Goal: Transaction & Acquisition: Book appointment/travel/reservation

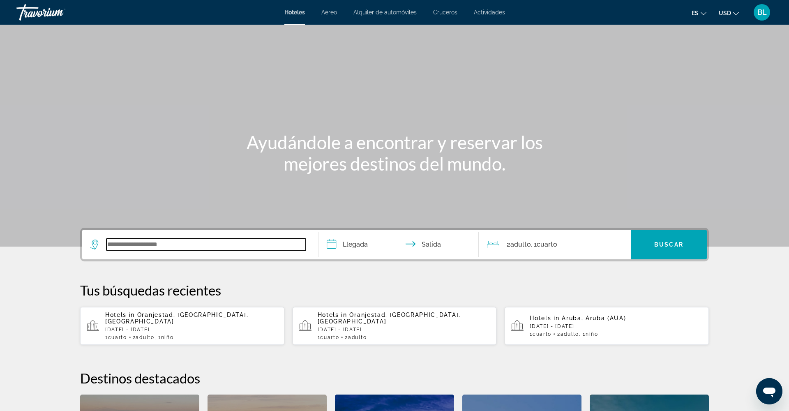
click at [124, 249] on input "Search widget" at bounding box center [205, 244] width 199 height 12
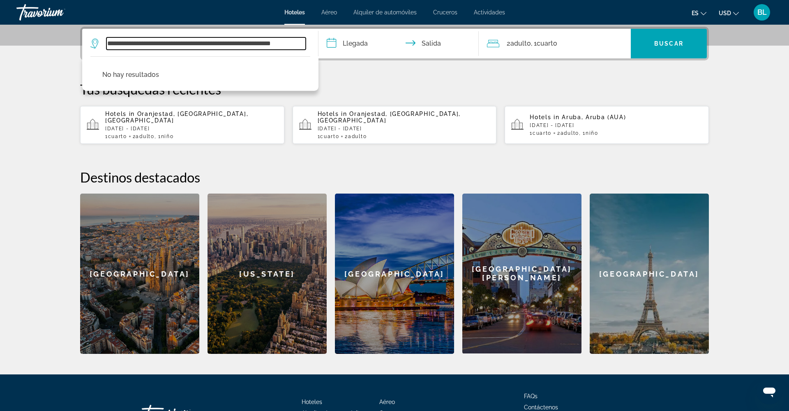
type input "**********"
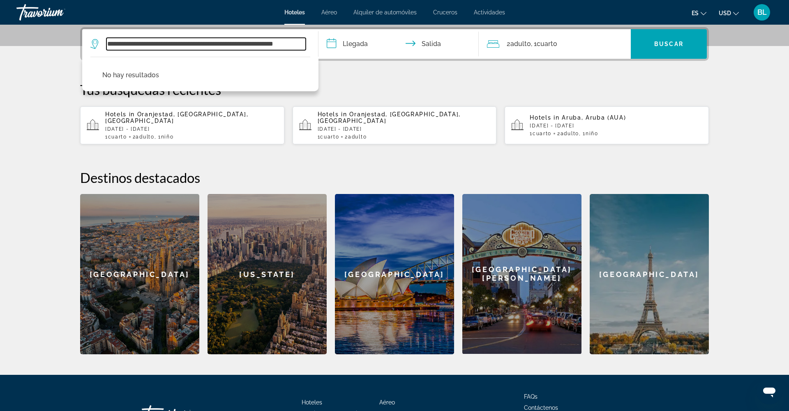
scroll to position [198, 0]
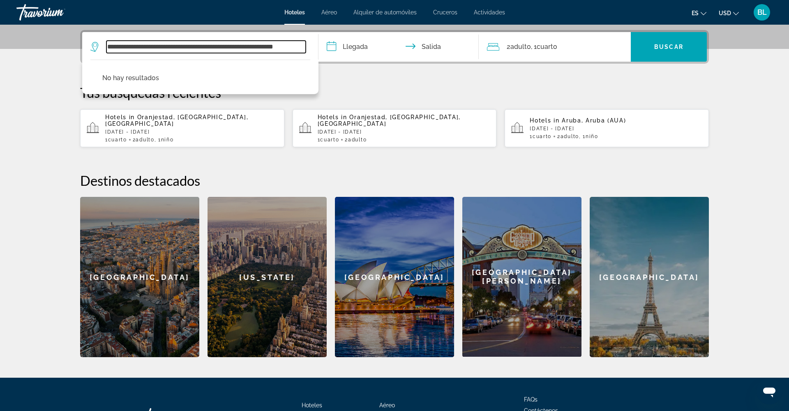
drag, startPoint x: 166, startPoint y: 48, endPoint x: 93, endPoint y: 47, distance: 72.3
click at [93, 47] on div "**********" at bounding box center [197, 47] width 215 height 12
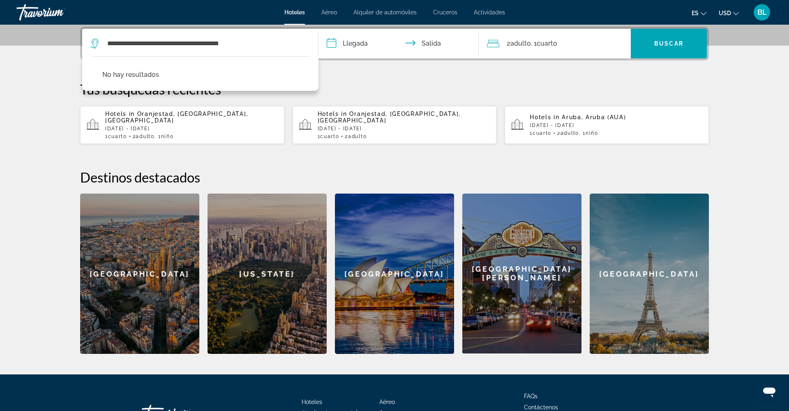
click at [344, 92] on p "Tus búsquedas recientes" at bounding box center [394, 89] width 629 height 16
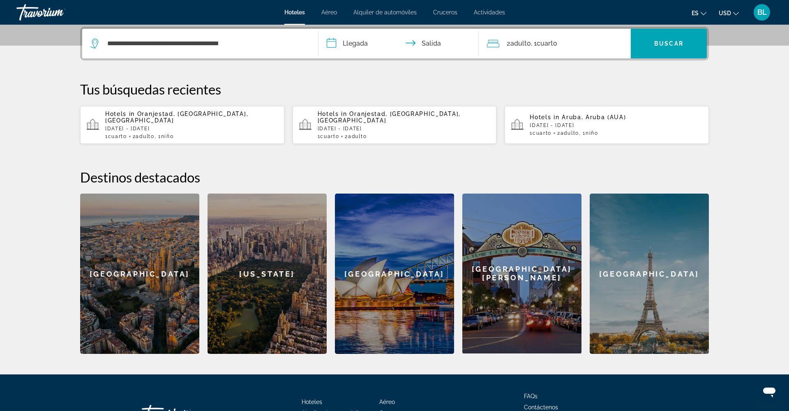
click at [155, 274] on div "[GEOGRAPHIC_DATA]" at bounding box center [139, 274] width 119 height 160
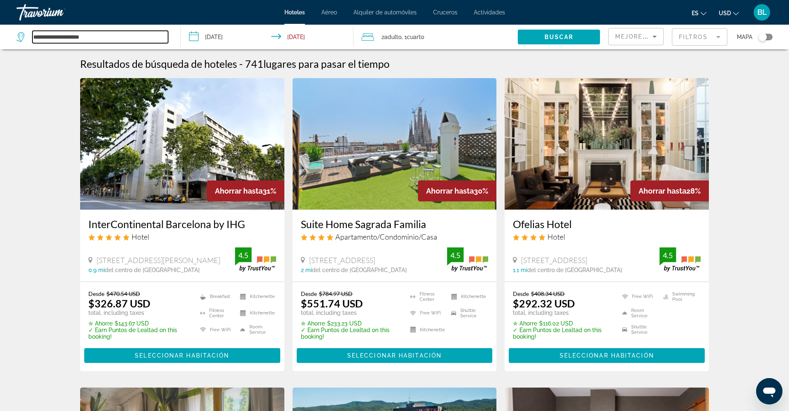
drag, startPoint x: 96, startPoint y: 39, endPoint x: 29, endPoint y: 37, distance: 67.0
click at [29, 37] on div "**********" at bounding box center [92, 37] width 152 height 12
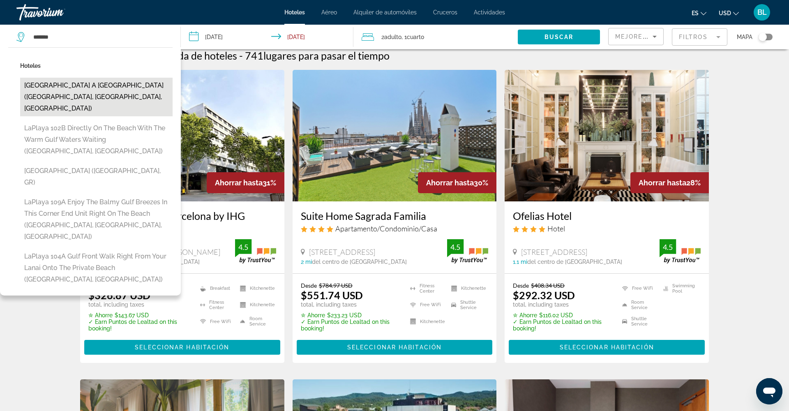
scroll to position [9, 0]
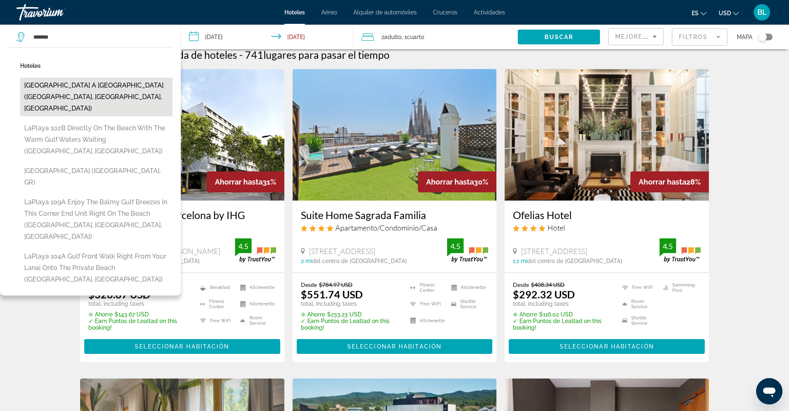
click at [59, 89] on button "[GEOGRAPHIC_DATA] A [GEOGRAPHIC_DATA] ([GEOGRAPHIC_DATA], [GEOGRAPHIC_DATA], [G…" at bounding box center [96, 97] width 152 height 39
type input "**********"
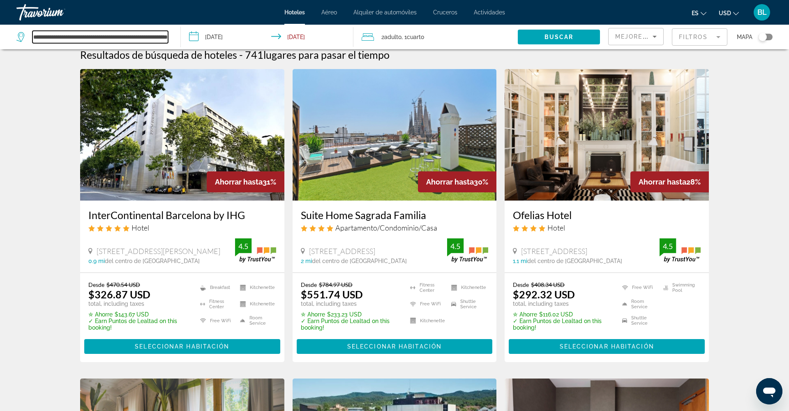
scroll to position [9, 0]
click at [214, 39] on input "**********" at bounding box center [269, 38] width 176 height 27
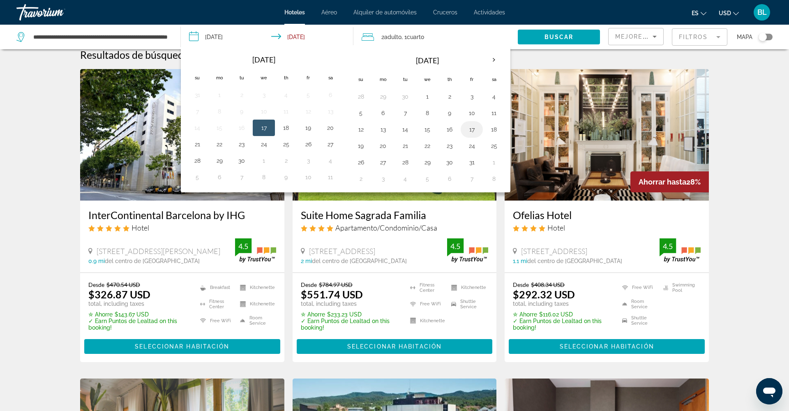
click at [471, 129] on button "17" at bounding box center [471, 130] width 13 height 12
click at [363, 148] on button "19" at bounding box center [360, 146] width 13 height 12
type input "**********"
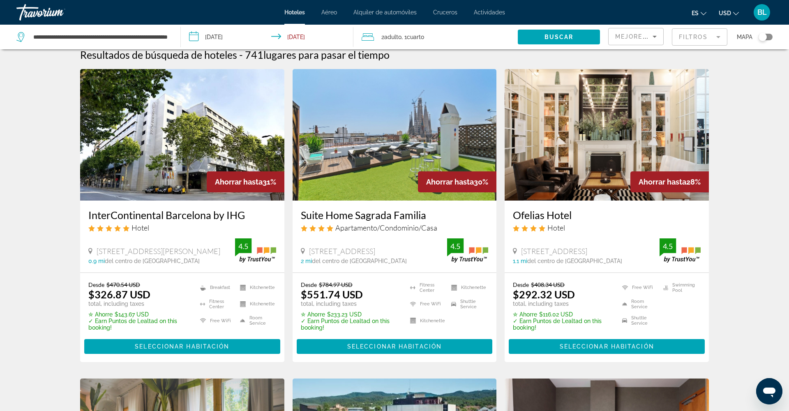
click at [417, 40] on span "Cuarto" at bounding box center [415, 37] width 17 height 7
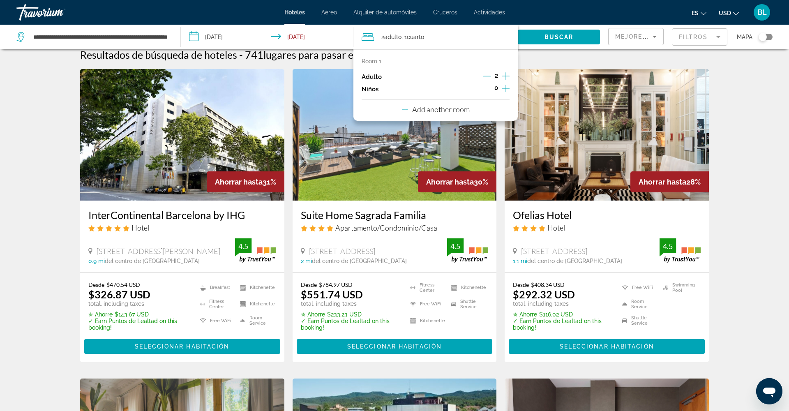
click at [504, 90] on icon "Increment children" at bounding box center [505, 88] width 7 height 10
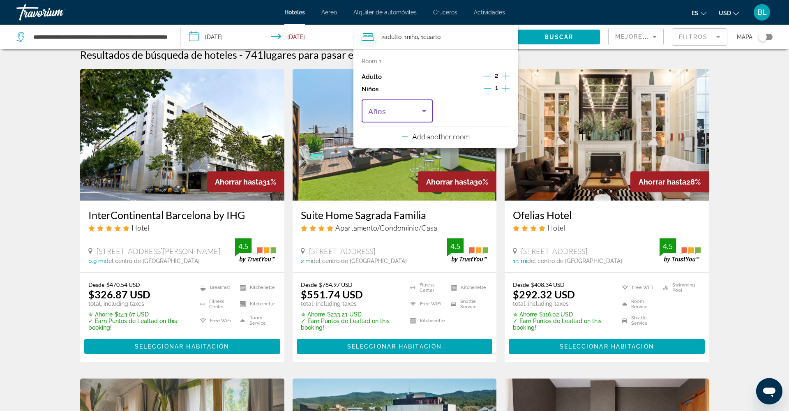
click at [423, 111] on icon "Travelers: 2 adults, 1 child" at bounding box center [424, 111] width 10 height 10
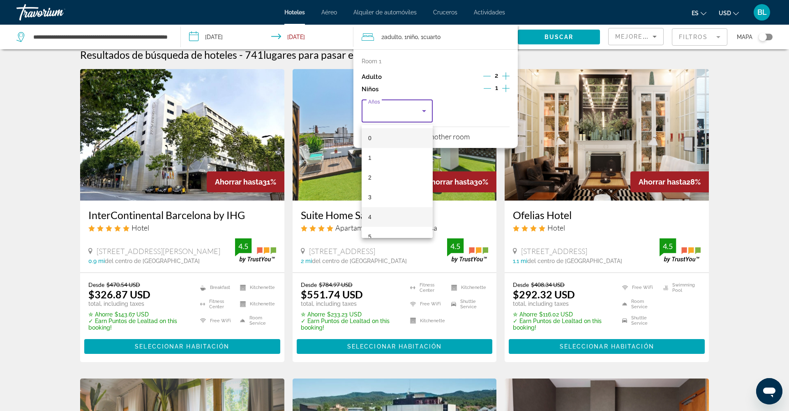
click at [404, 214] on mat-option "4" at bounding box center [397, 217] width 71 height 20
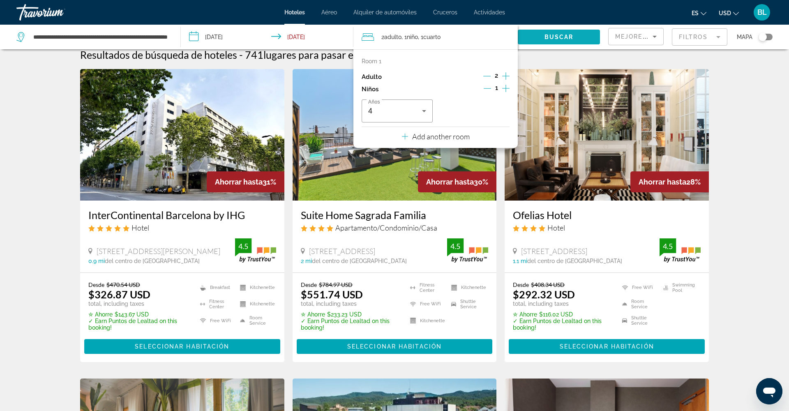
click at [540, 33] on span "Search widget" at bounding box center [559, 37] width 82 height 20
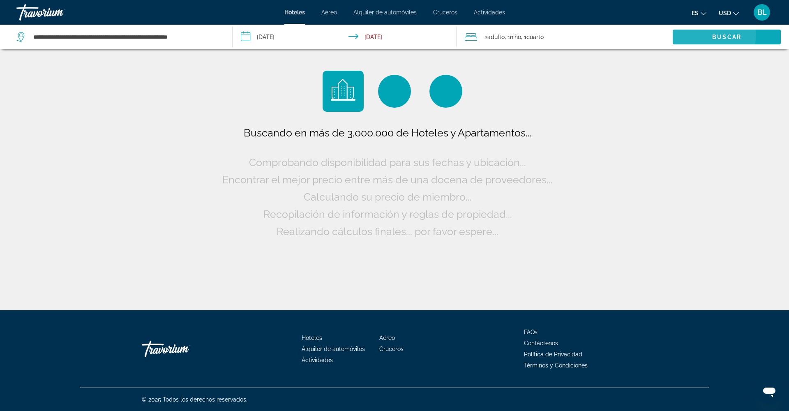
scroll to position [0, 0]
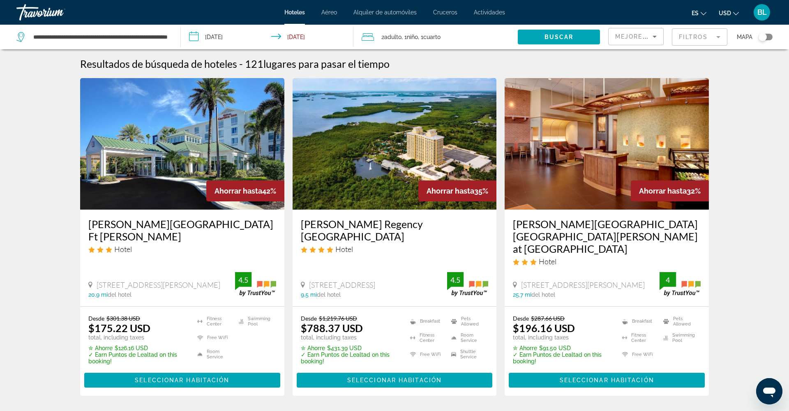
click at [690, 37] on mat-form-field "Filtros" at bounding box center [699, 36] width 55 height 17
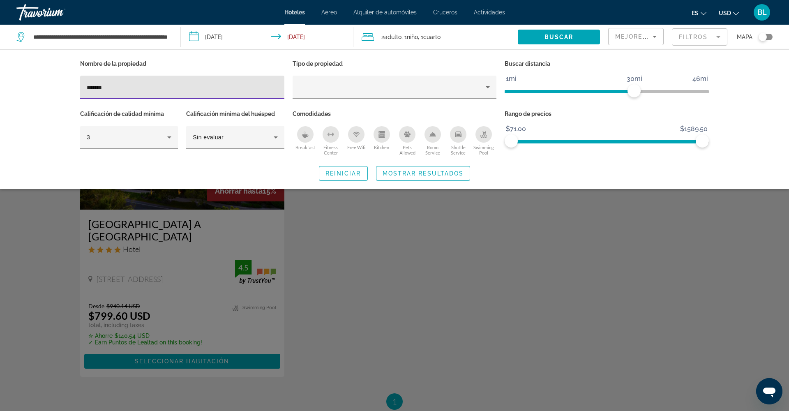
scroll to position [1, 0]
type input "*******"
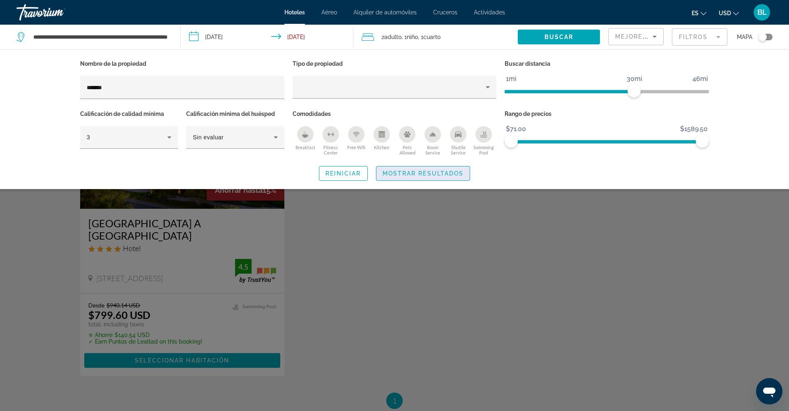
scroll to position [2, 0]
click at [395, 176] on span "Mostrar resultados" at bounding box center [423, 173] width 81 height 7
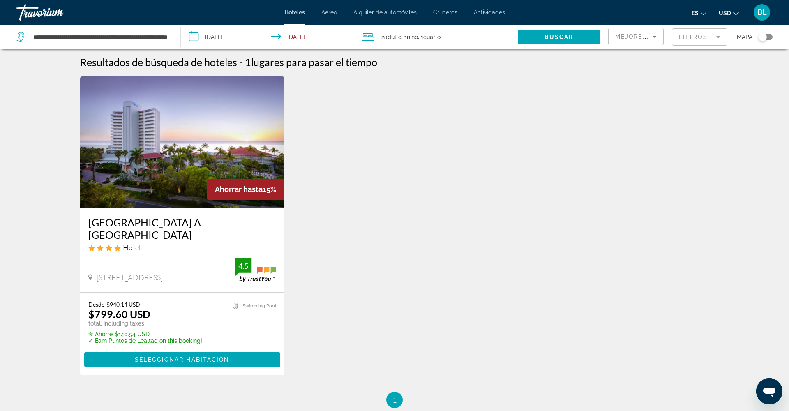
scroll to position [2, 0]
click at [178, 221] on h3 "[GEOGRAPHIC_DATA] A [GEOGRAPHIC_DATA]" at bounding box center [182, 228] width 188 height 25
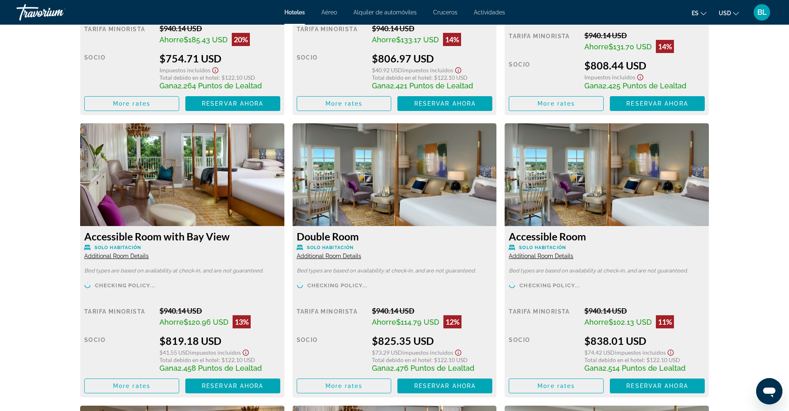
scroll to position [1335, 0]
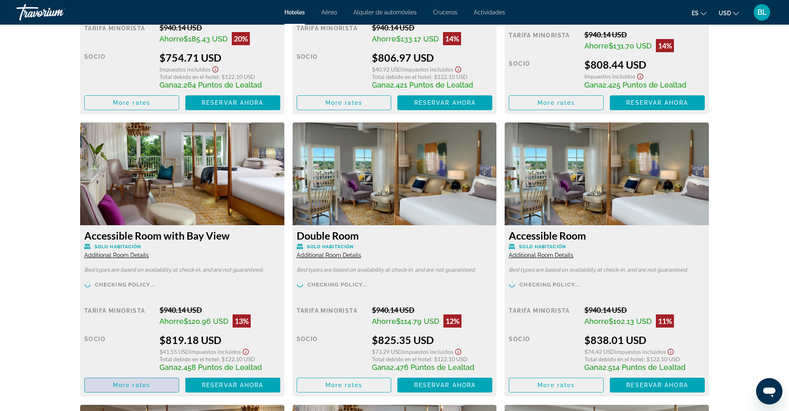
click at [152, 385] on span "Main content" at bounding box center [132, 385] width 94 height 20
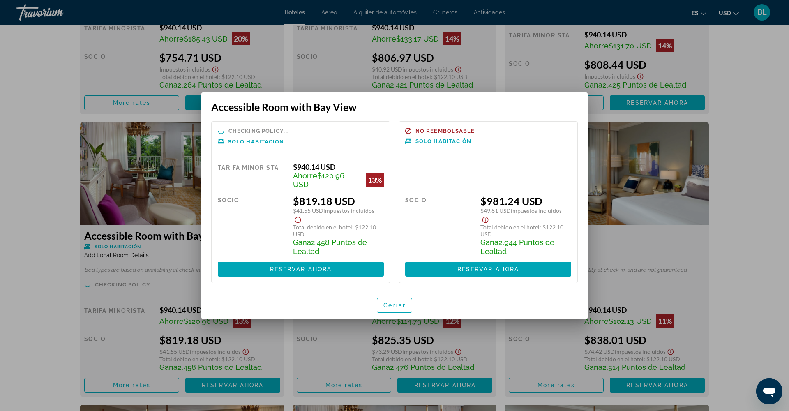
click at [44, 226] on div at bounding box center [394, 205] width 789 height 411
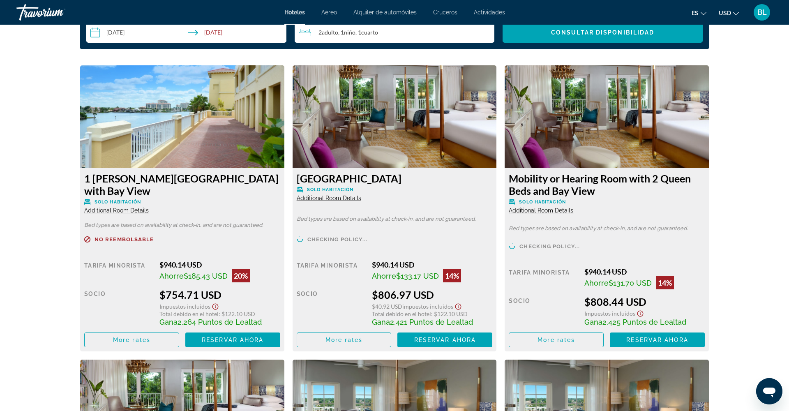
scroll to position [1097, 0]
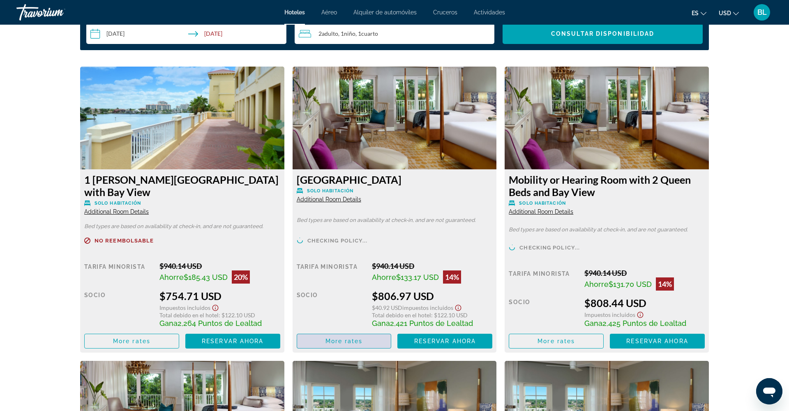
click at [366, 332] on span "Main content" at bounding box center [344, 341] width 94 height 20
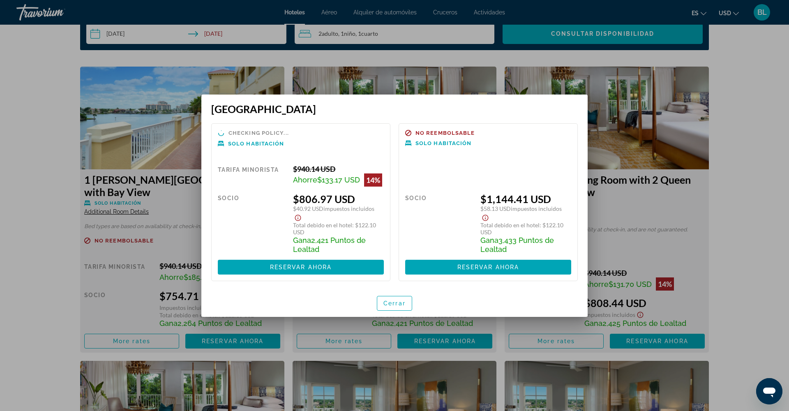
click at [481, 62] on div at bounding box center [394, 205] width 789 height 411
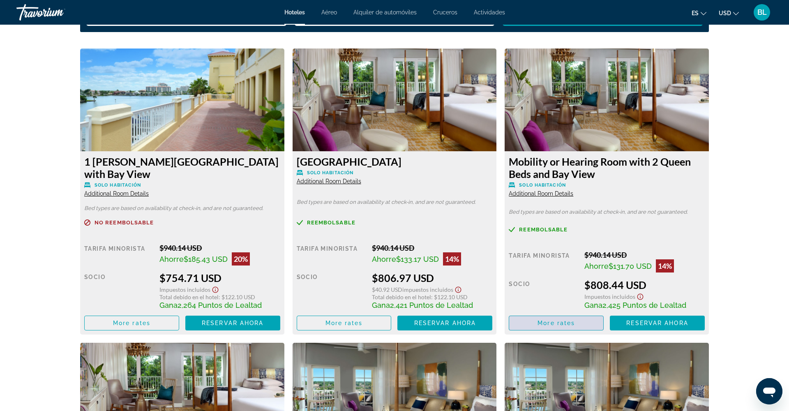
scroll to position [1114, 0]
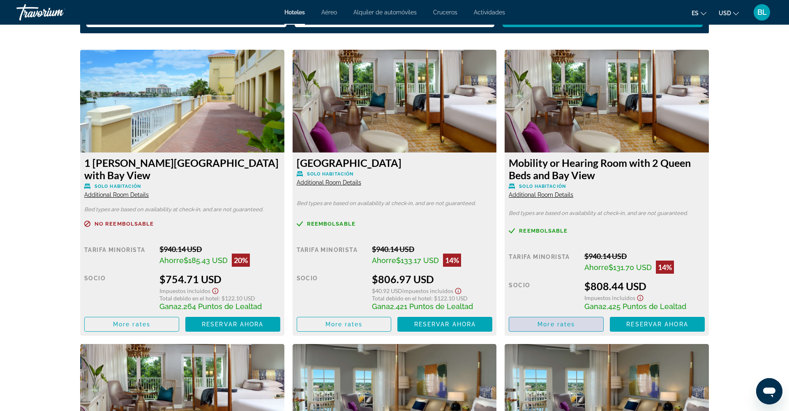
click at [544, 321] on span "More rates" at bounding box center [555, 324] width 37 height 7
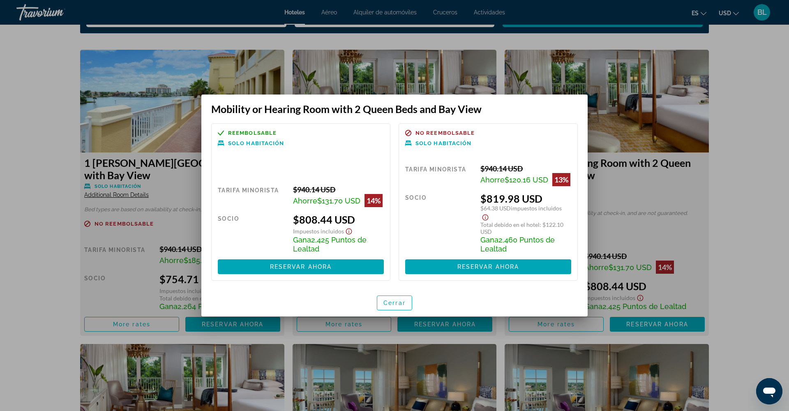
click at [637, 226] on div at bounding box center [394, 205] width 789 height 411
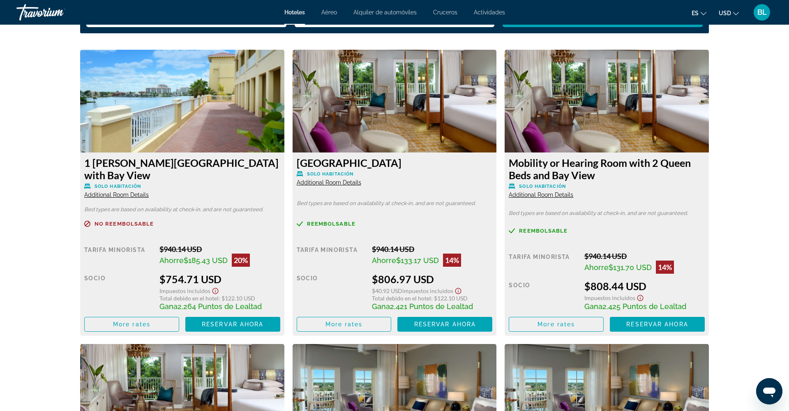
click at [544, 119] on img "Main content" at bounding box center [607, 101] width 204 height 103
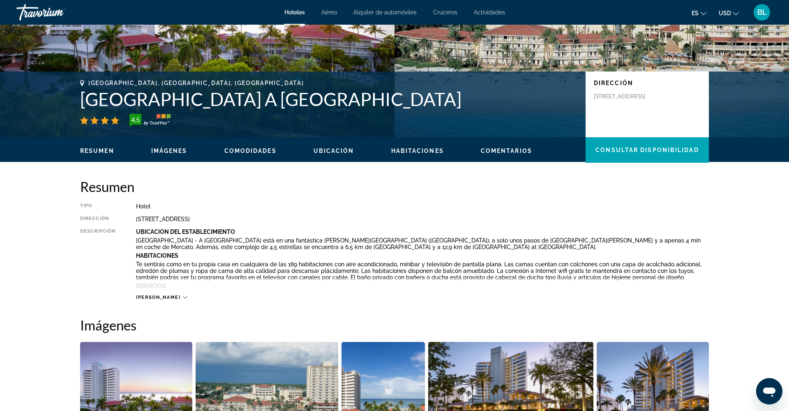
scroll to position [113, 0]
